Goal: Task Accomplishment & Management: Use online tool/utility

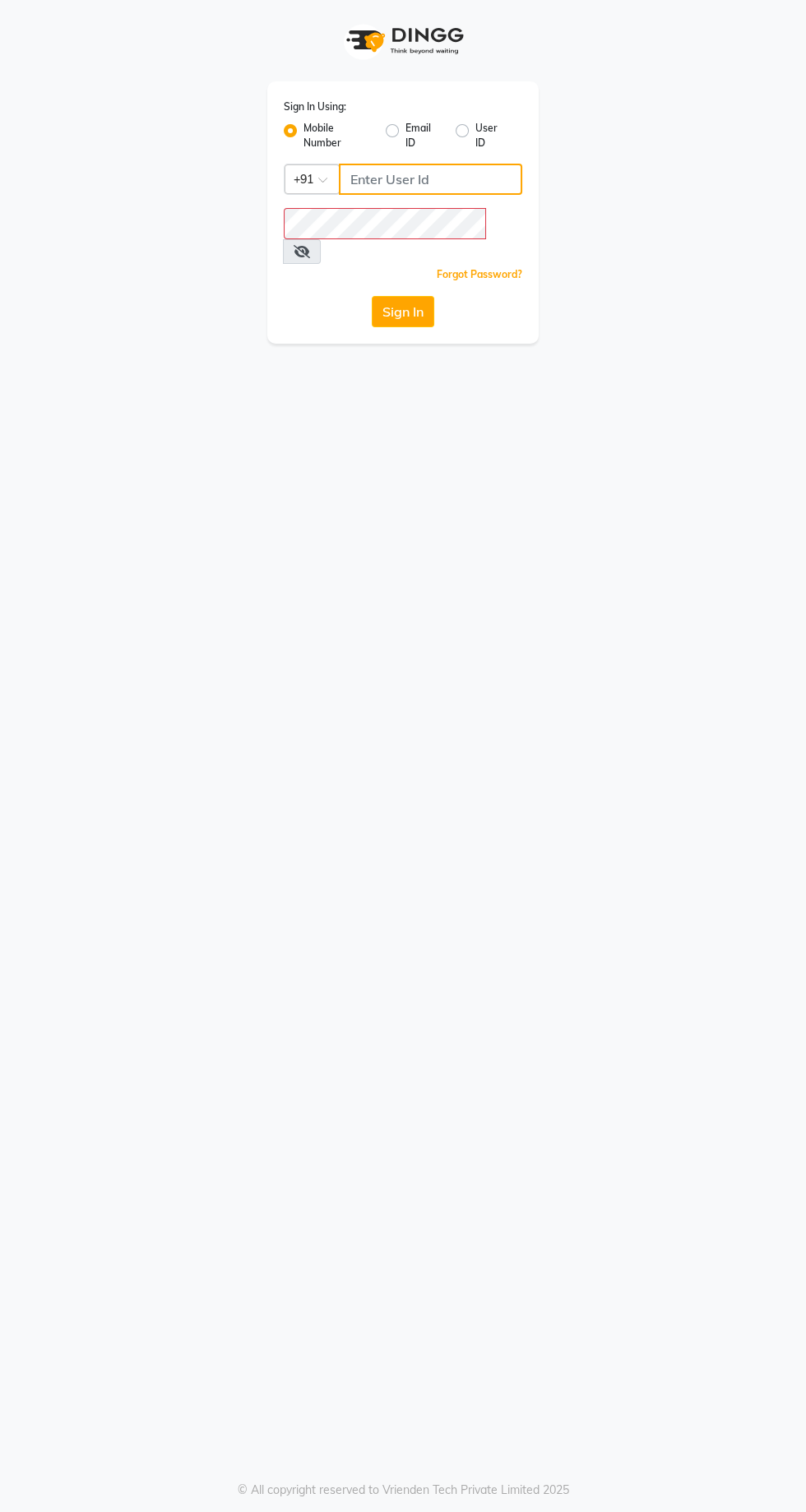
type input "9869078914"
click at [371, 296] on button "Sign In" at bounding box center [403, 312] width 63 height 31
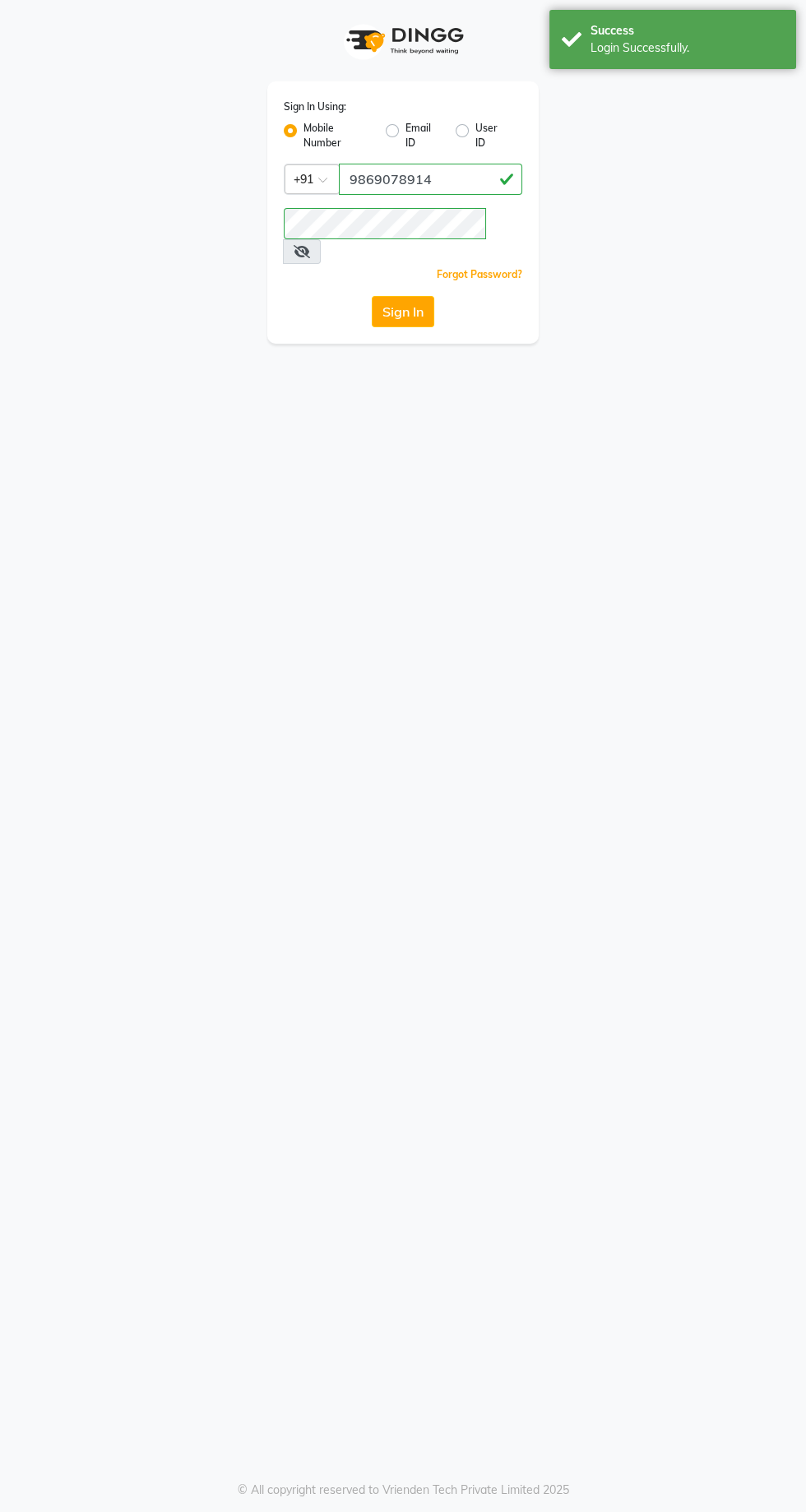
select select "service"
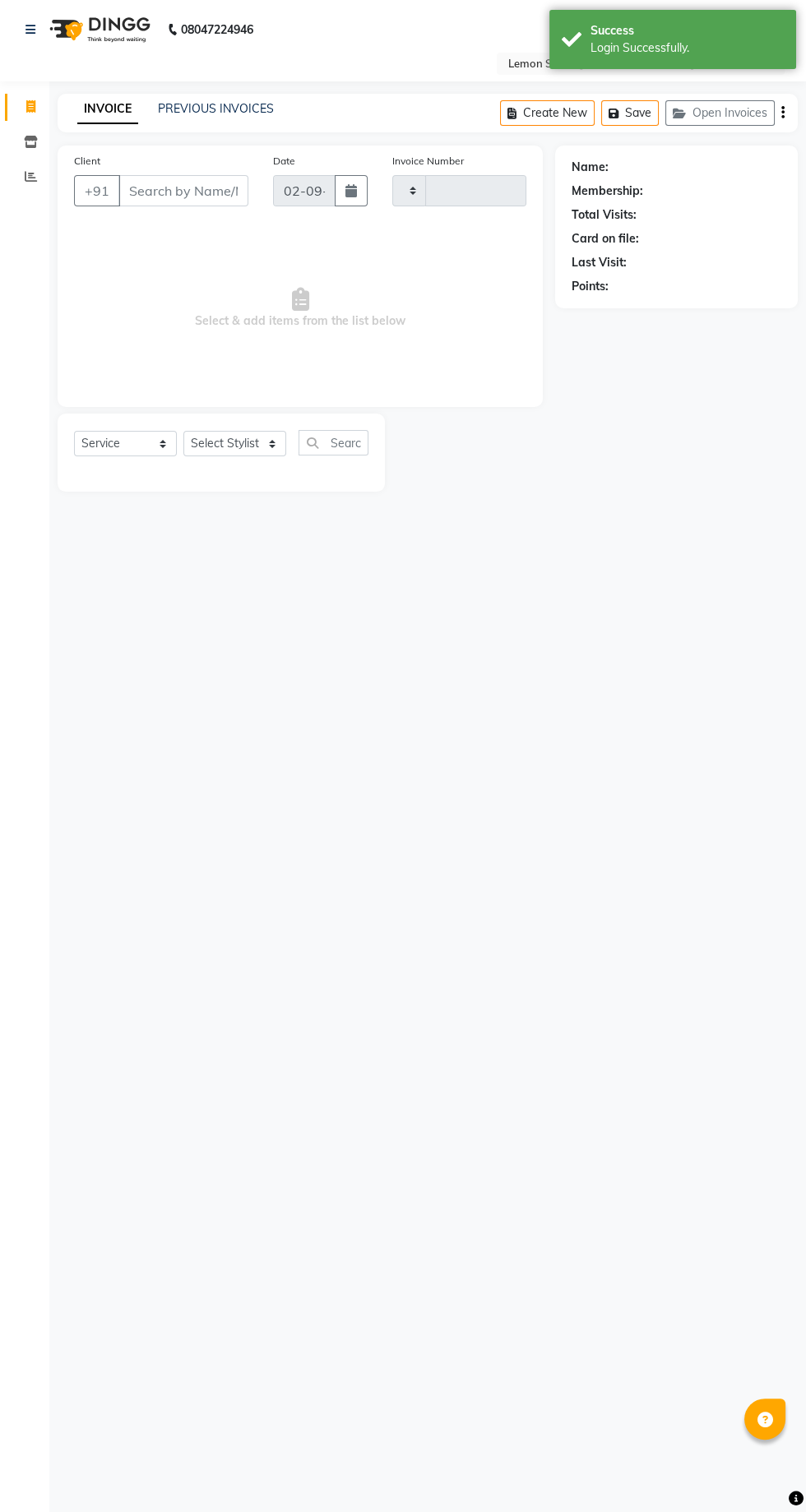
type input "1926"
select select "8053"
click at [30, 177] on icon at bounding box center [30, 176] width 12 height 12
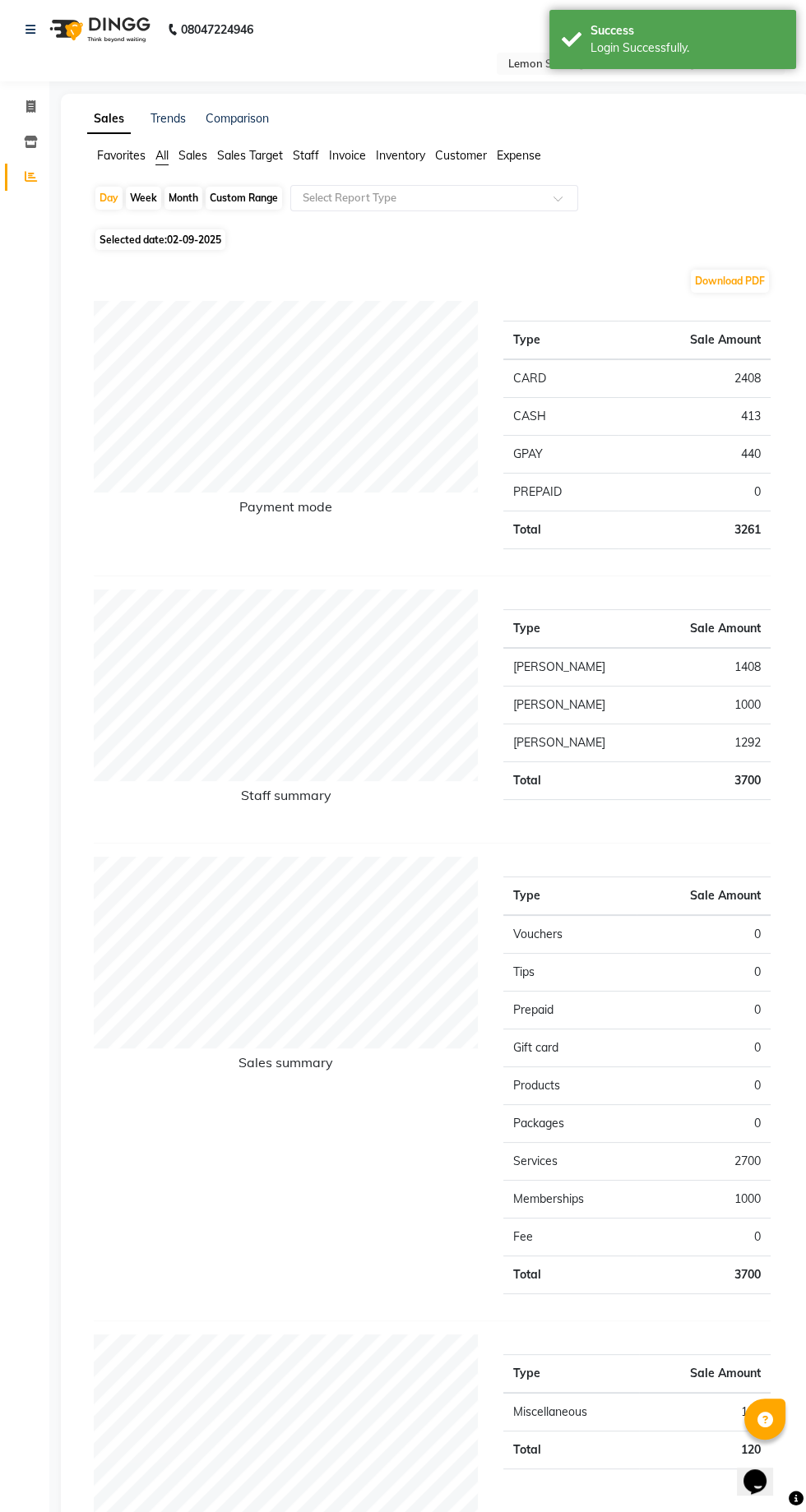
scroll to position [5, 0]
